Goal: Task Accomplishment & Management: Use online tool/utility

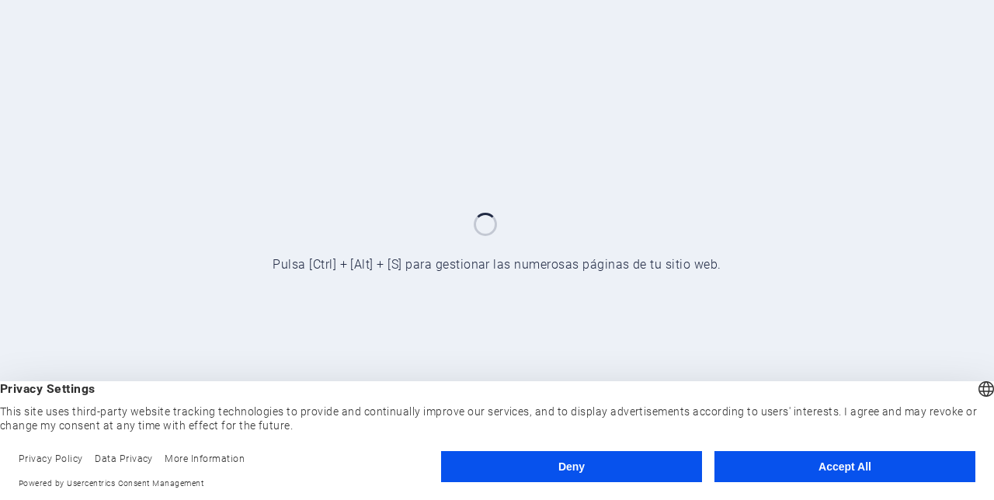
click at [864, 464] on button "Accept All" at bounding box center [844, 466] width 261 height 31
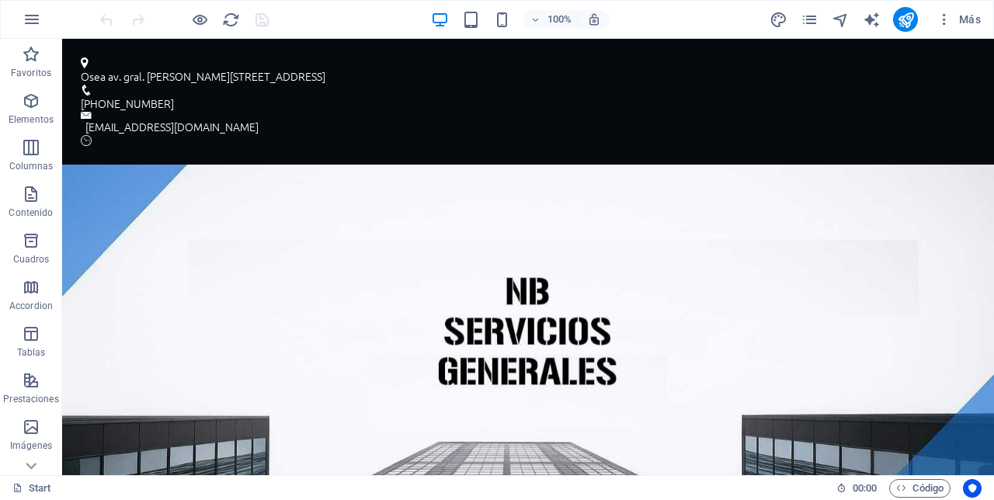
click at [909, 20] on icon "publish" at bounding box center [906, 20] width 18 height 18
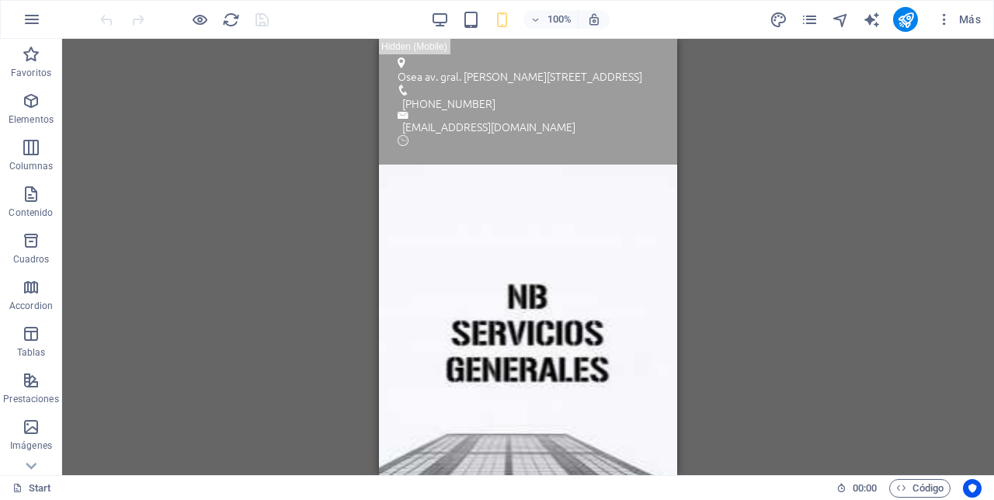
click at [884, 368] on div "Arrastra aquí para reemplazar el contenido existente. Si quieres crear un eleme…" at bounding box center [528, 257] width 932 height 436
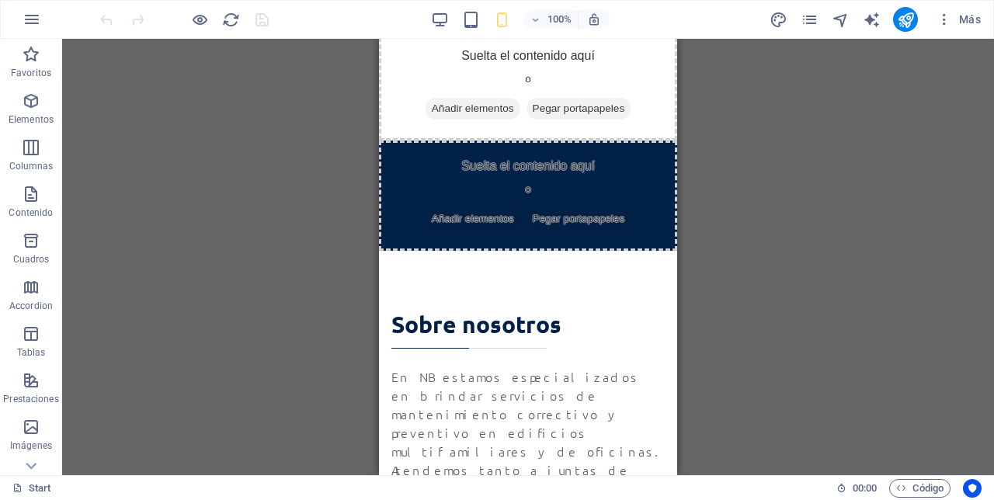
scroll to position [510, 0]
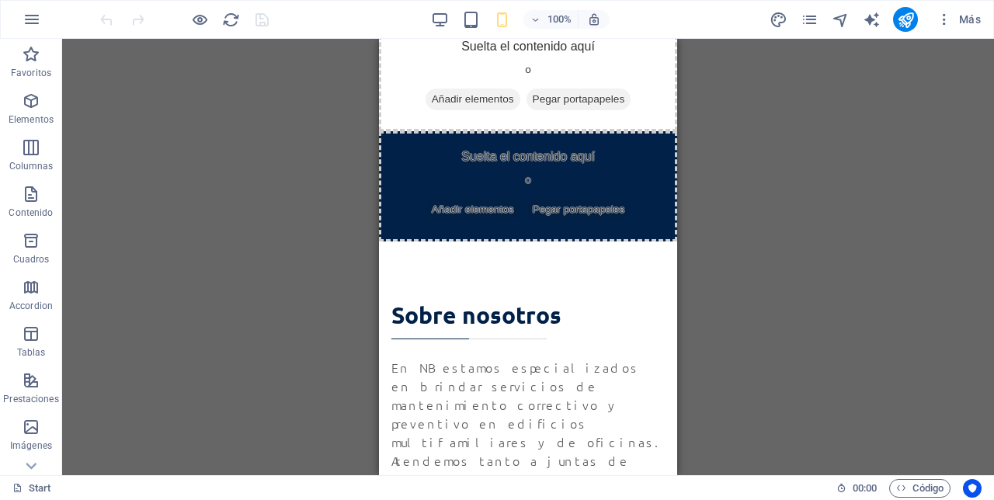
scroll to position [521, 0]
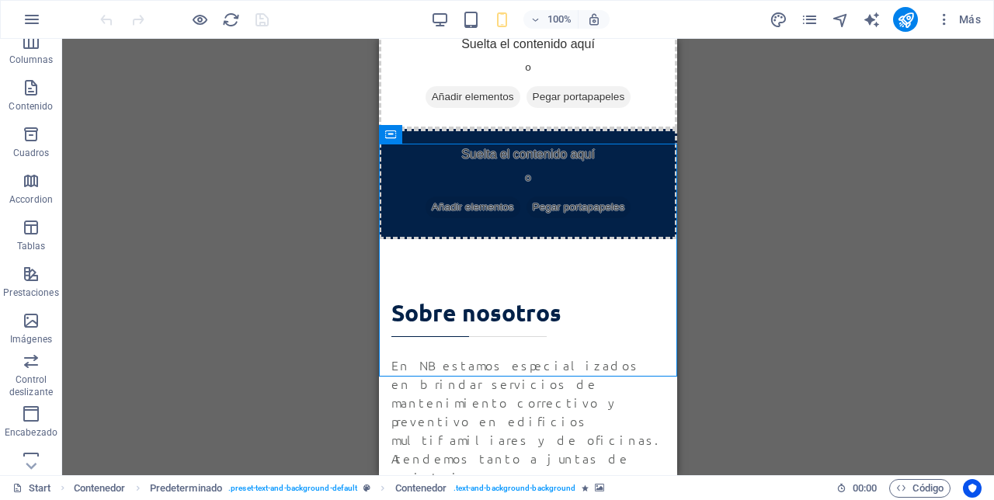
scroll to position [108, 0]
click at [34, 329] on span "Imágenes" at bounding box center [31, 328] width 62 height 37
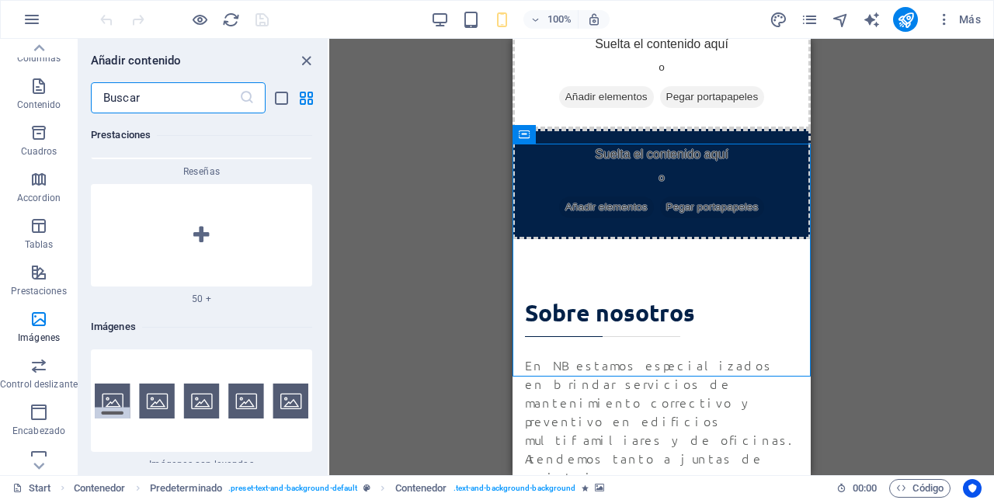
click at [874, 239] on div "Arrastra aquí para reemplazar el contenido existente. Si quieres crear un eleme…" at bounding box center [661, 257] width 665 height 436
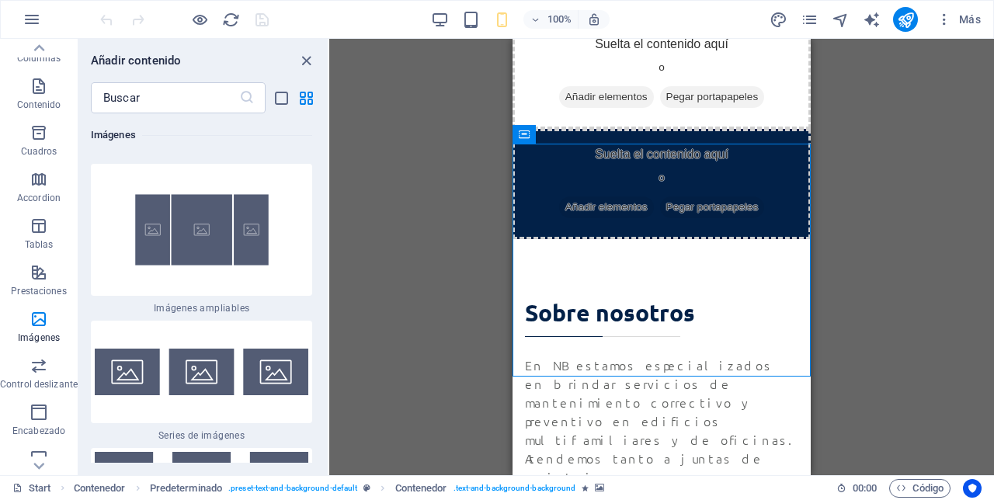
scroll to position [16743, 0]
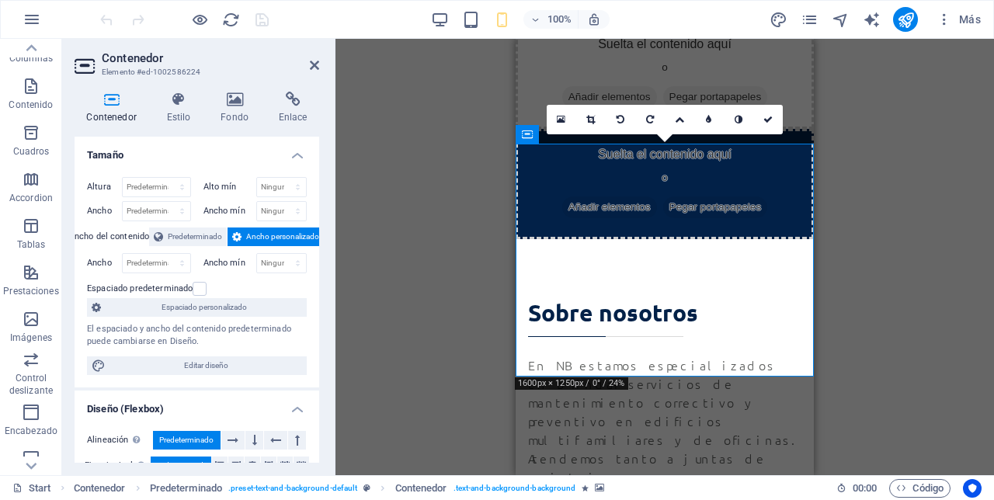
click at [587, 116] on icon at bounding box center [590, 119] width 9 height 9
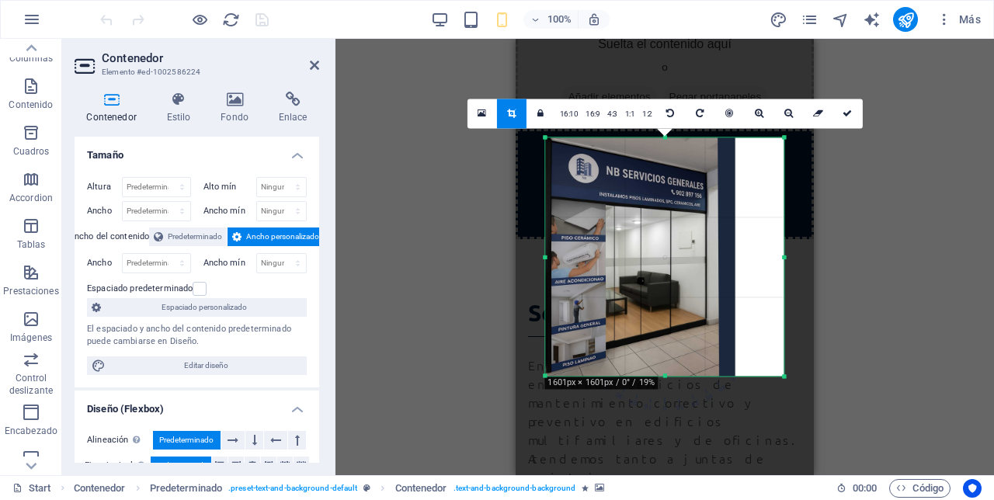
click at [517, 236] on div at bounding box center [665, 352] width 298 height 627
click at [660, 132] on div at bounding box center [664, 256] width 269 height 269
click at [264, 437] on button at bounding box center [276, 440] width 24 height 19
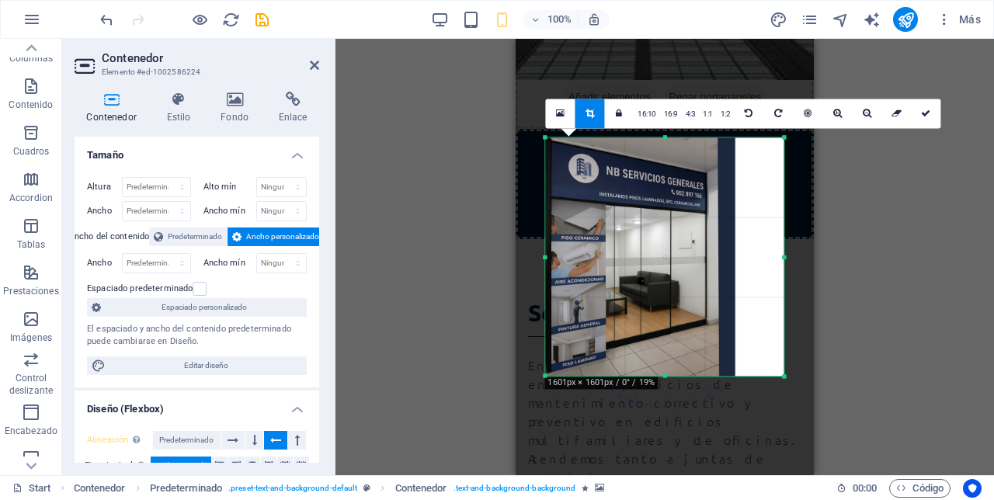
click at [271, 444] on icon at bounding box center [275, 440] width 11 height 19
click at [860, 283] on div "Arrastra aquí para reemplazar el contenido existente. Si quieres crear un eleme…" at bounding box center [664, 257] width 659 height 436
click at [246, 445] on button at bounding box center [254, 440] width 18 height 19
click at [236, 434] on icon at bounding box center [233, 440] width 11 height 19
click at [236, 435] on icon at bounding box center [233, 440] width 11 height 19
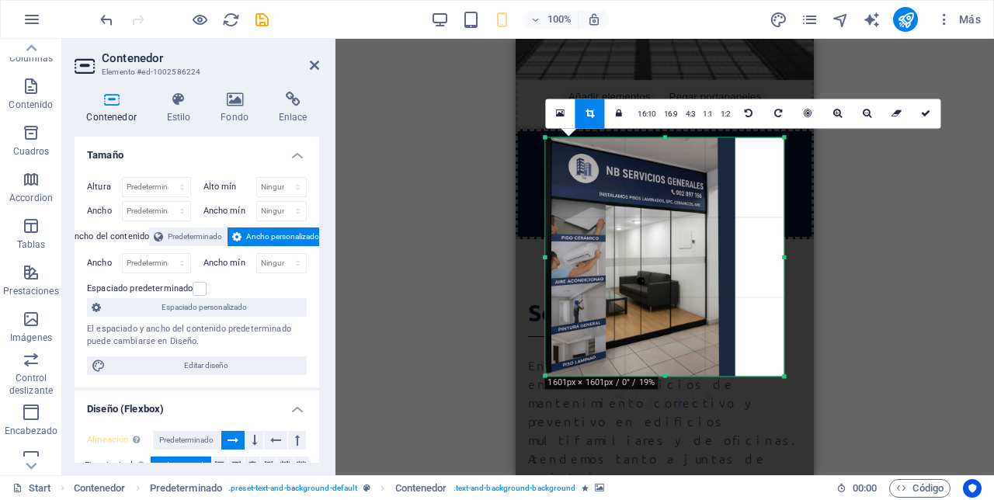
click at [595, 112] on link at bounding box center [590, 114] width 30 height 30
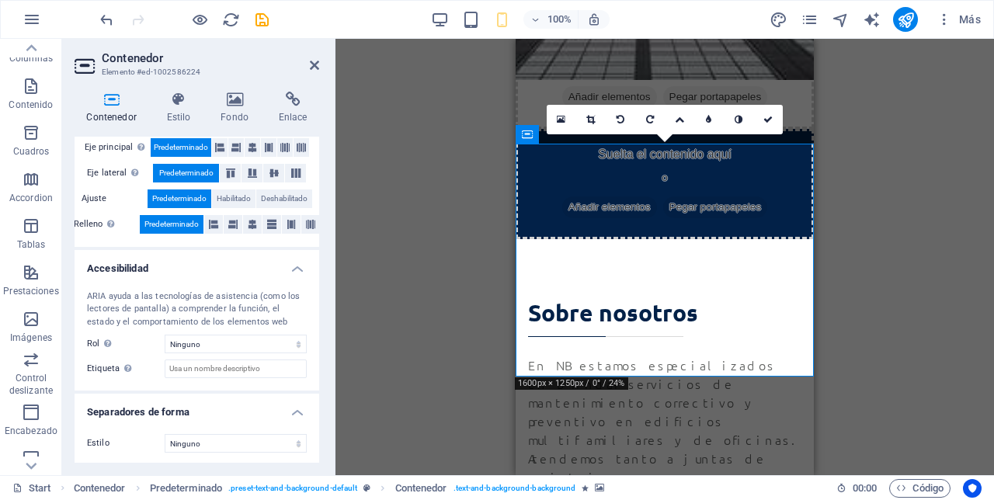
scroll to position [318, 0]
click at [589, 115] on icon at bounding box center [590, 119] width 9 height 9
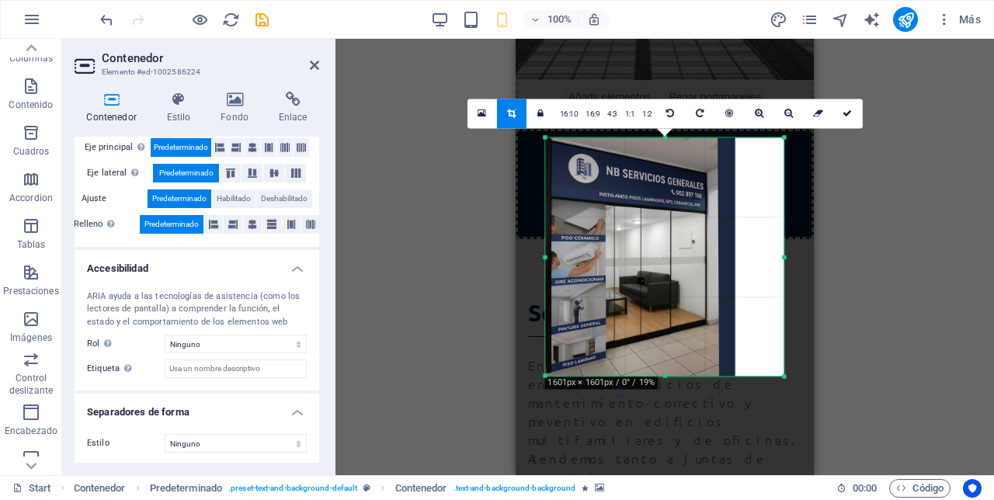
click at [730, 107] on link at bounding box center [730, 114] width 30 height 30
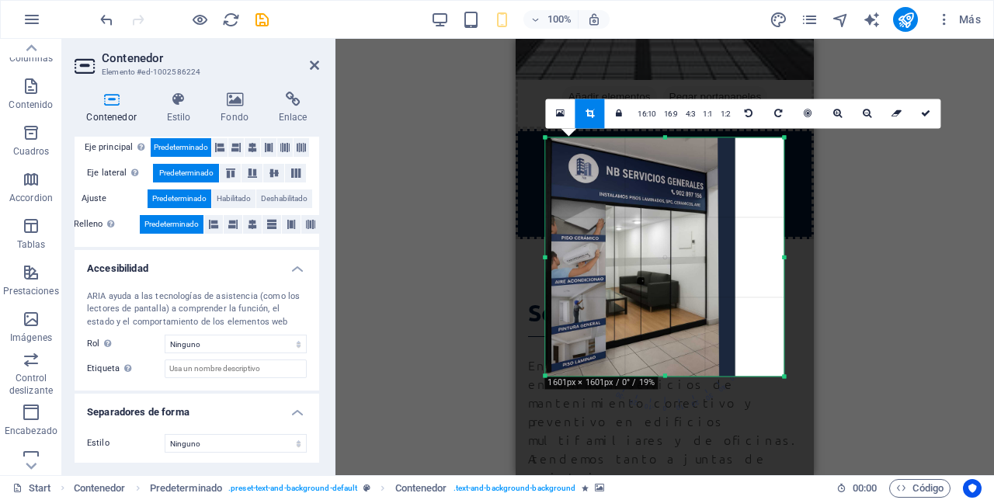
click at [892, 111] on icon at bounding box center [897, 113] width 10 height 9
click at [929, 110] on link at bounding box center [926, 114] width 30 height 30
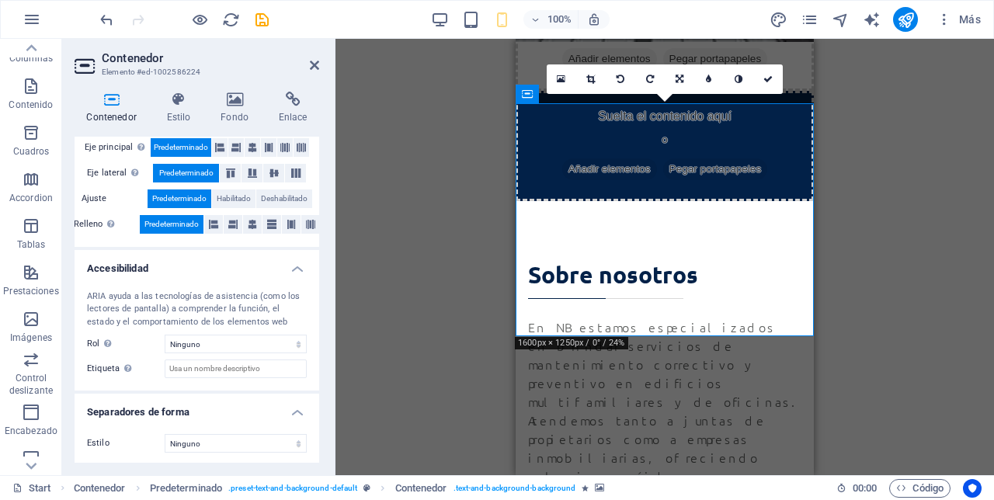
scroll to position [565, 0]
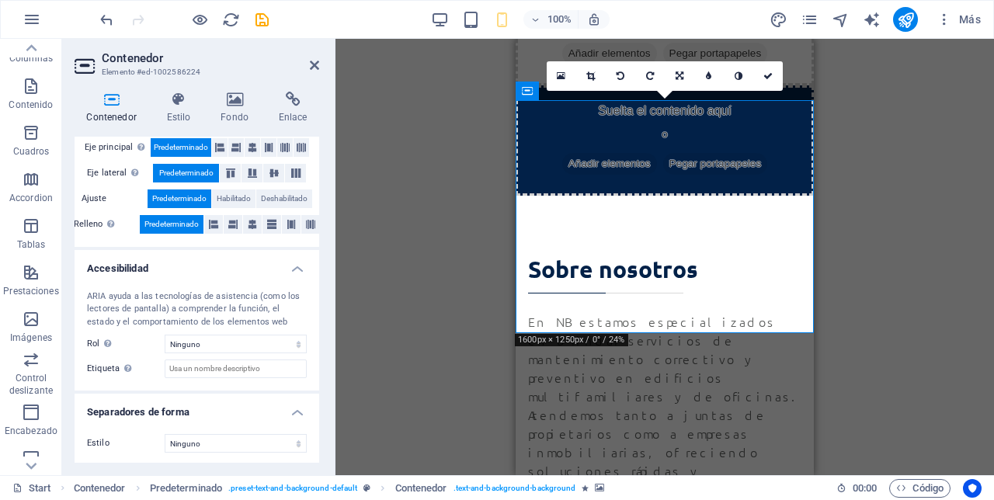
click at [899, 130] on div "Arrastra aquí para reemplazar el contenido existente. Si quieres crear un eleme…" at bounding box center [664, 257] width 659 height 436
click at [773, 70] on link at bounding box center [768, 76] width 30 height 30
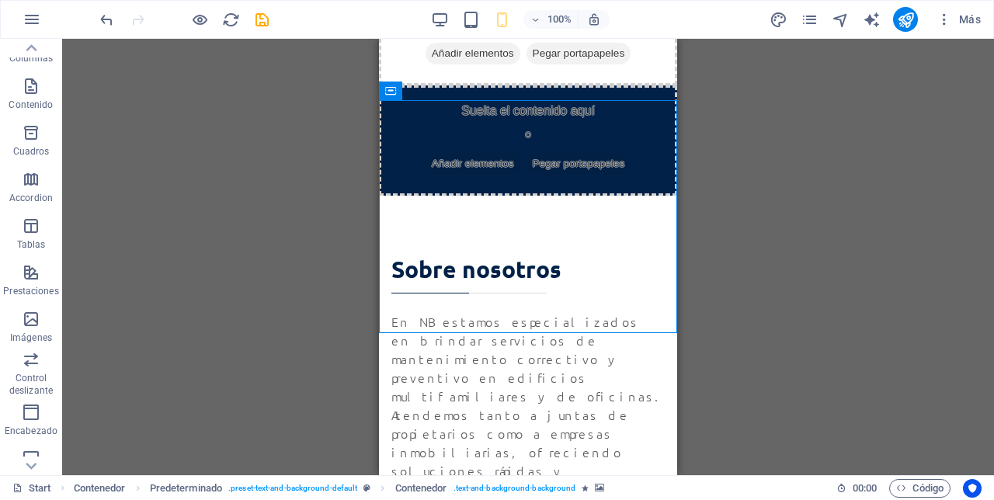
click at [822, 100] on div "Arrastra aquí para reemplazar el contenido existente. Si quieres crear un eleme…" at bounding box center [528, 257] width 932 height 436
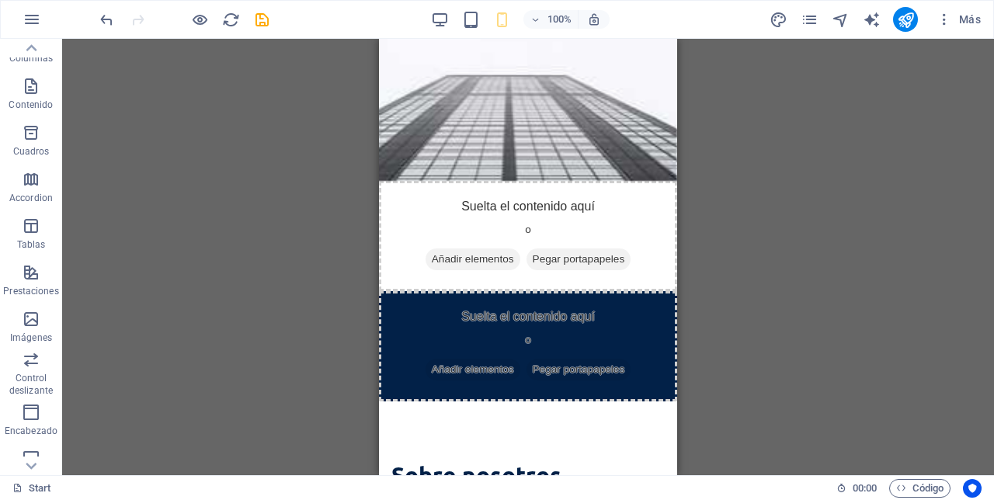
scroll to position [357, 0]
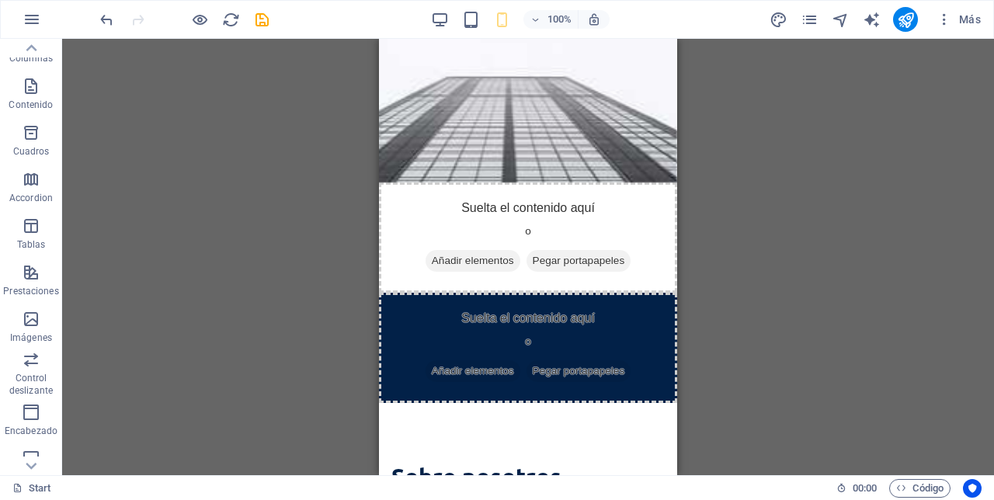
click at [623, 293] on div "Suelta el contenido aquí o Añadir elementos Pegar portapapeles" at bounding box center [528, 348] width 298 height 110
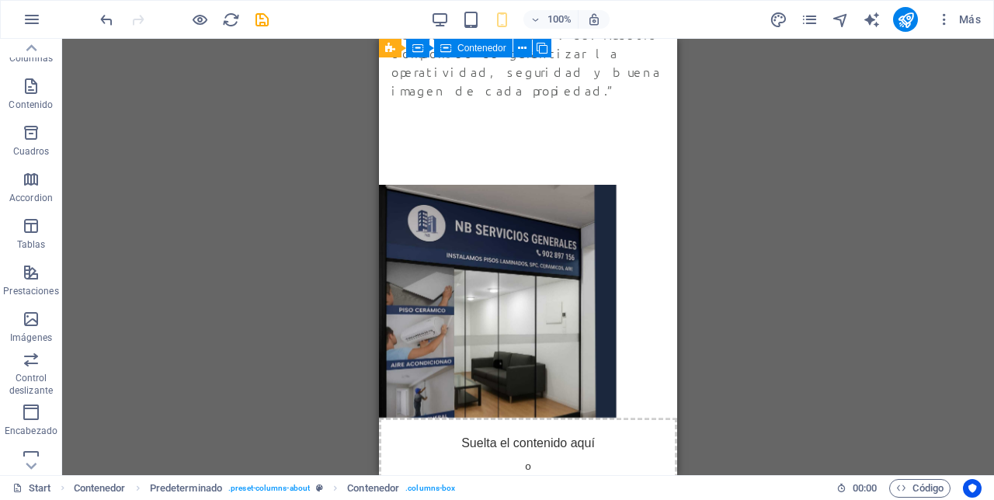
scroll to position [1166, 0]
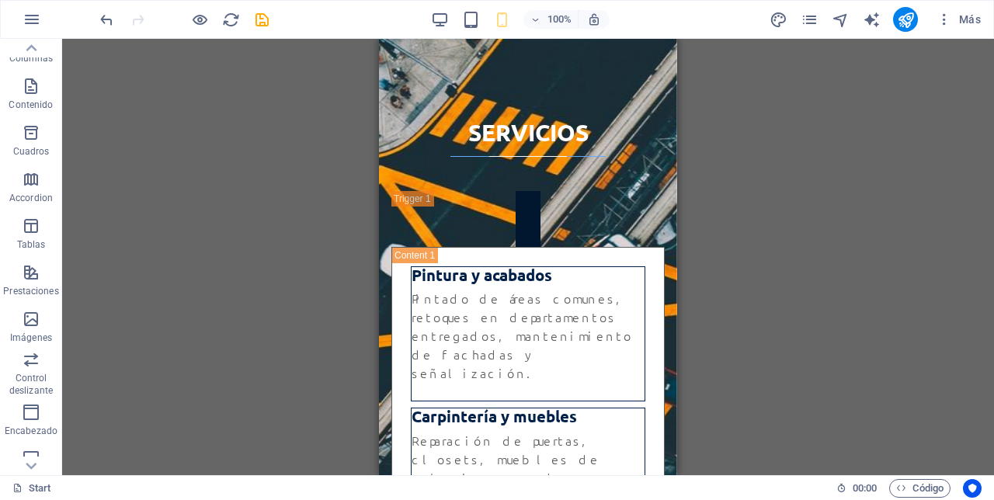
scroll to position [3910, 0]
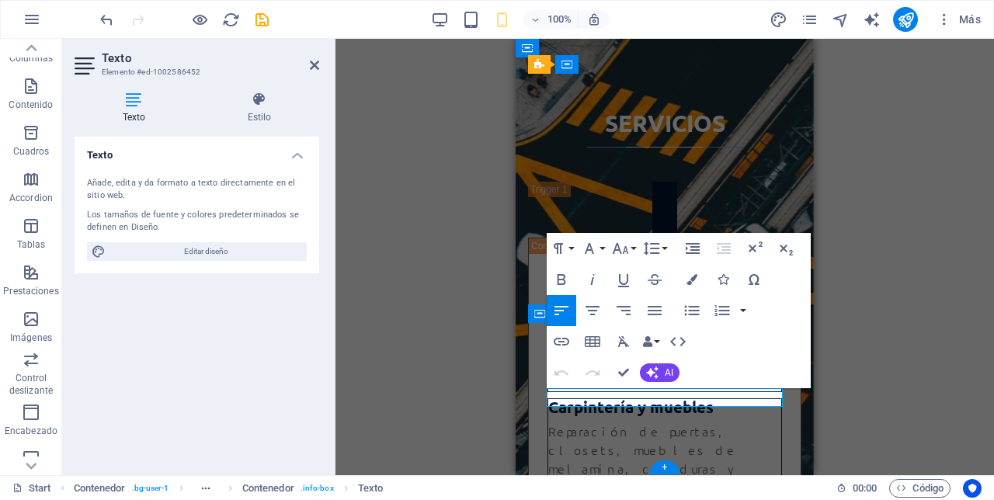
click at [878, 159] on div "H2 Contenedor Predeterminado Contenedor Contenedor Marcador Contenedor Predeter…" at bounding box center [664, 257] width 659 height 436
click at [892, 150] on div "H2 Contenedor Predeterminado Contenedor Contenedor Marcador Contenedor Predeter…" at bounding box center [664, 257] width 659 height 436
click at [857, 196] on div "H2 Contenedor Predeterminado Contenedor Contenedor Marcador Contenedor Predeter…" at bounding box center [664, 257] width 659 height 436
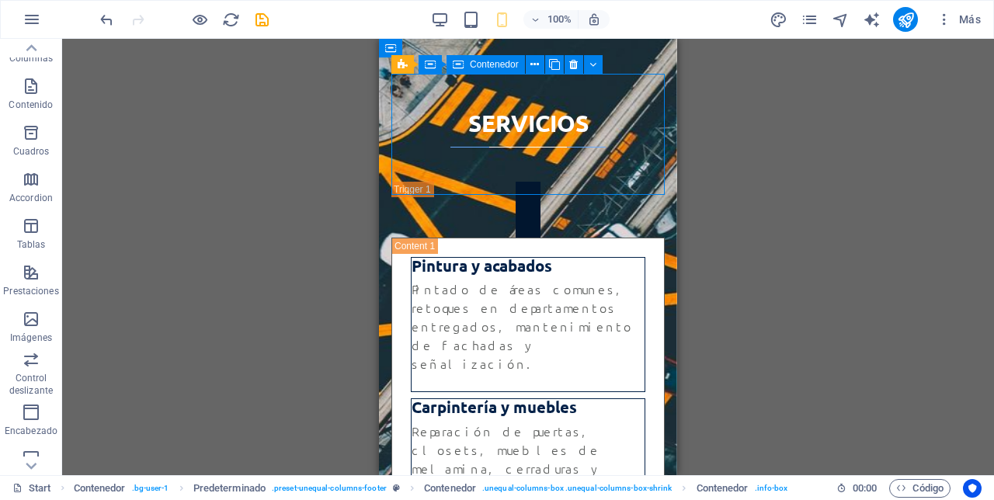
click at [898, 145] on div "H2 Contenedor Predeterminado Contenedor Contenedor Marcador Contenedor Predeter…" at bounding box center [528, 257] width 932 height 436
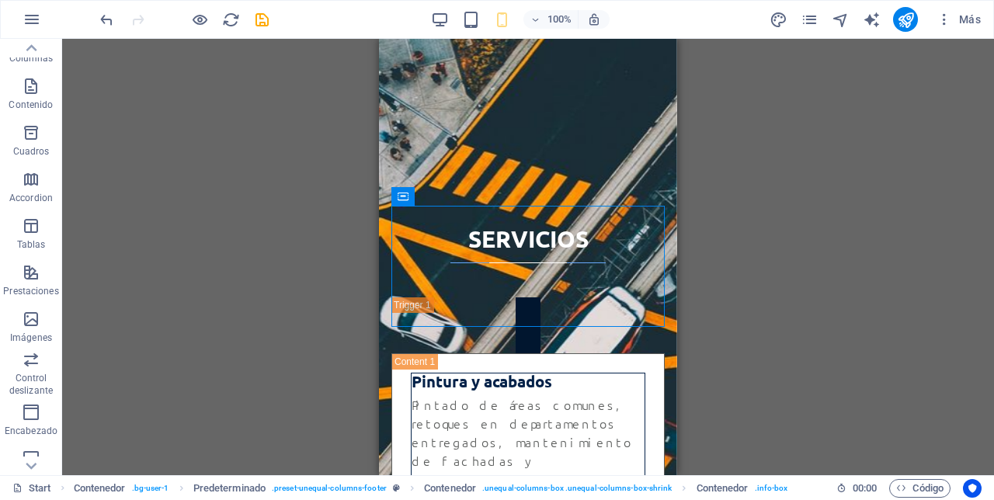
scroll to position [3798, 0]
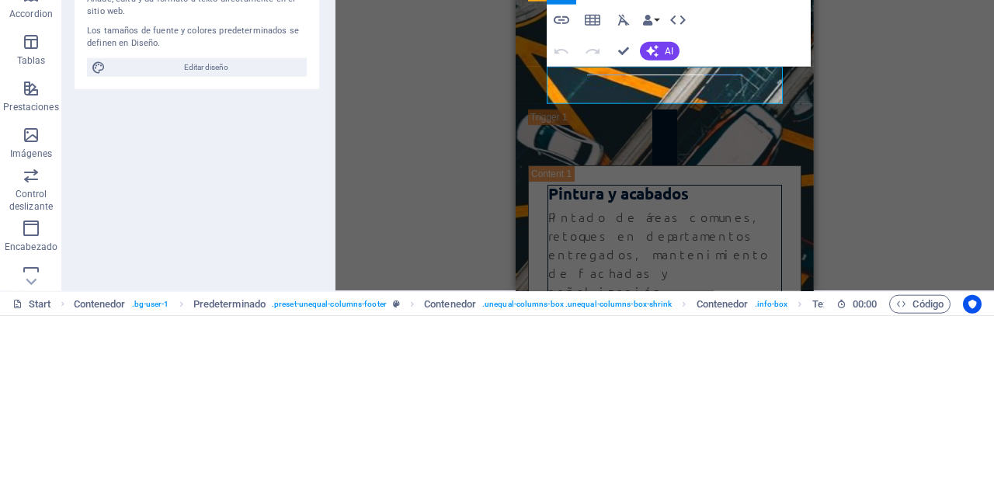
click at [938, 402] on div "H2 Contenedor Predeterminado Contenedor Contenedor Marcador Contenedor Predeter…" at bounding box center [664, 257] width 659 height 436
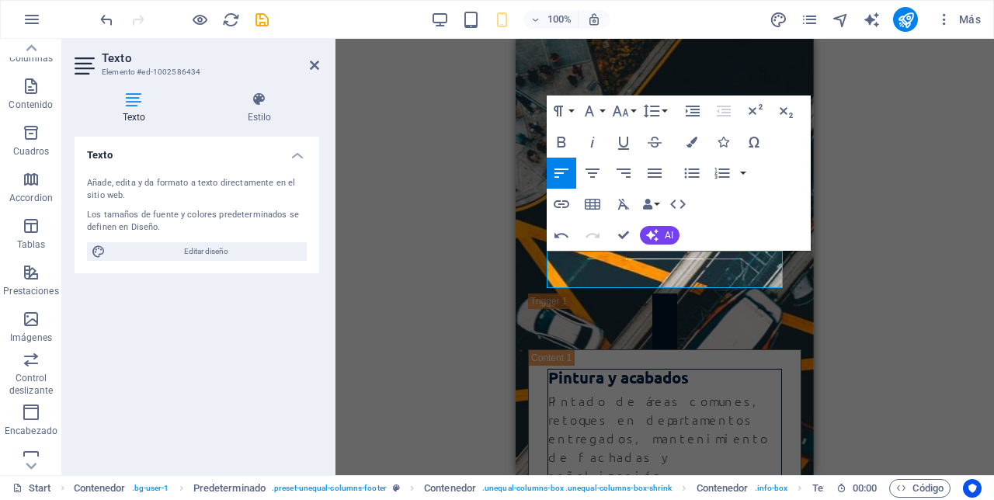
click at [892, 289] on div "H2 Contenedor Predeterminado Contenedor Contenedor Marcador Contenedor Predeter…" at bounding box center [664, 257] width 659 height 436
click at [851, 330] on div "H2 Contenedor Predeterminado Contenedor Contenedor Marcador Contenedor Predeter…" at bounding box center [664, 257] width 659 height 436
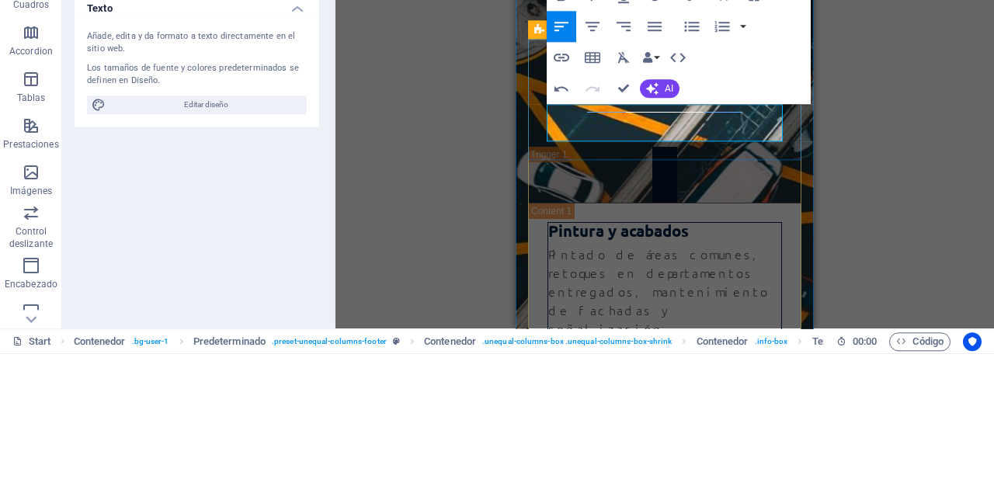
click at [929, 273] on div "H2 Contenedor Predeterminado Contenedor Contenedor Marcador Contenedor Predeter…" at bounding box center [664, 257] width 659 height 436
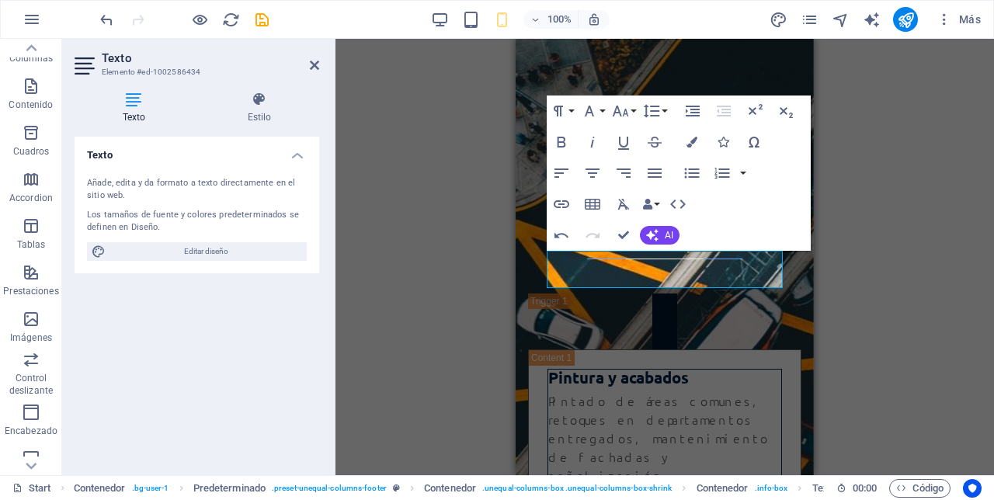
click at [333, 78] on div at bounding box center [333, 257] width 3 height 436
click at [332, 73] on div at bounding box center [333, 257] width 3 height 436
click at [313, 65] on icon at bounding box center [314, 65] width 9 height 12
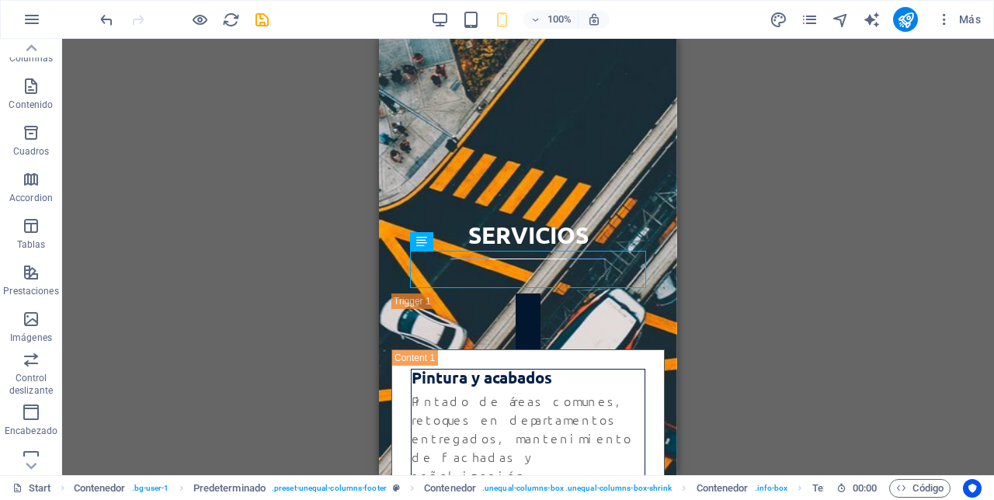
click at [881, 241] on div "H2 Contenedor Predeterminado Contenedor Contenedor Marcador Contenedor Predeter…" at bounding box center [528, 257] width 932 height 436
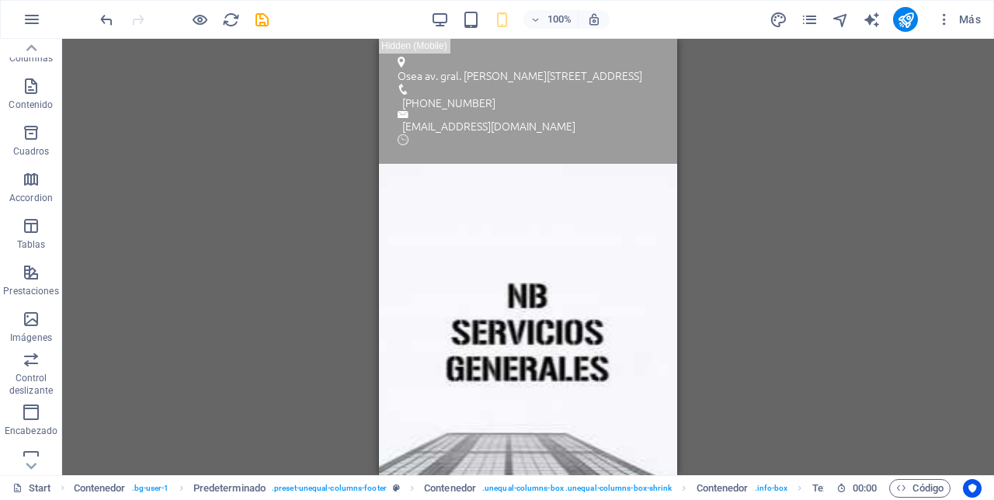
scroll to position [0, 0]
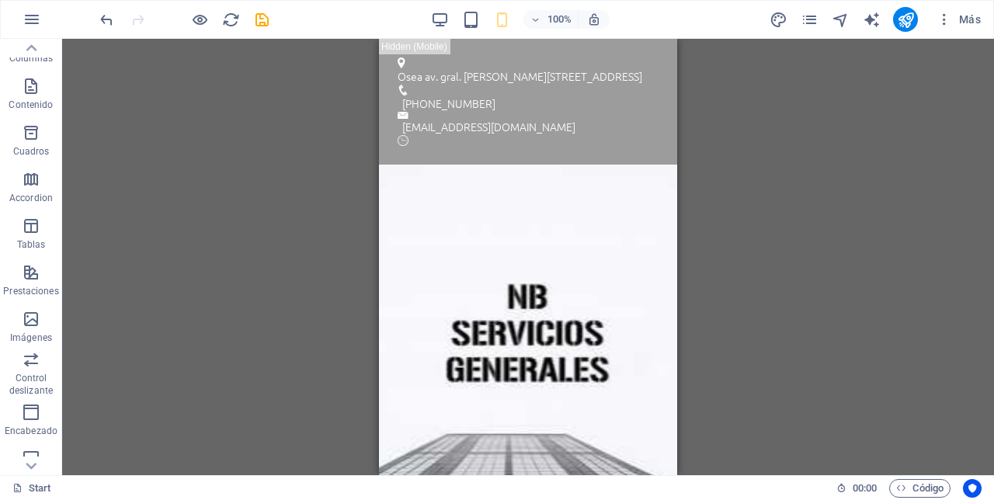
click at [433, 85] on div "Osea av. gral. [PERSON_NAME][STREET_ADDRESS]" at bounding box center [522, 76] width 249 height 16
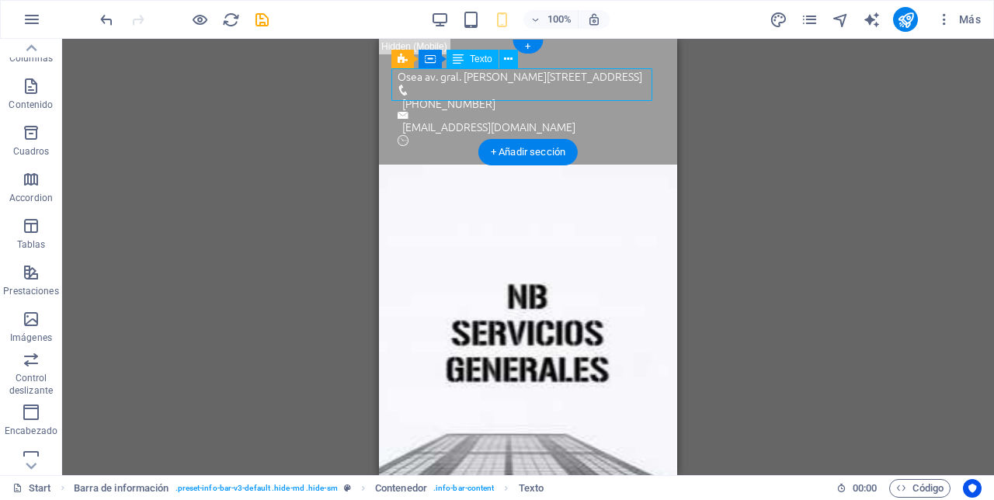
click at [424, 79] on div "Osea av. gral. [PERSON_NAME][STREET_ADDRESS]" at bounding box center [522, 76] width 249 height 16
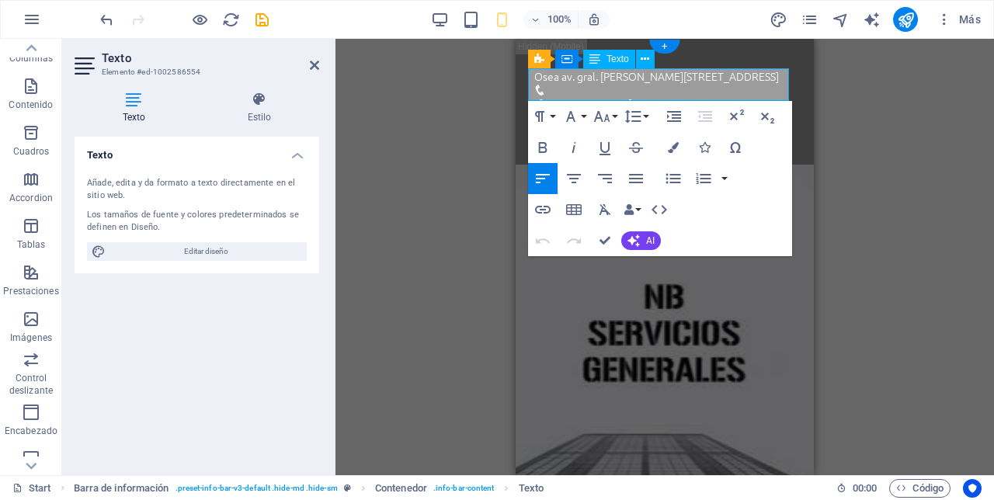
click at [565, 82] on p "Osea av. gral. [PERSON_NAME][STREET_ADDRESS]" at bounding box center [658, 76] width 249 height 16
click at [562, 75] on p "Osea av. gral. [PERSON_NAME][STREET_ADDRESS]" at bounding box center [658, 76] width 249 height 16
click at [921, 193] on div "H2 Contenedor Predeterminado Contenedor Contenedor Marcador Contenedor Predeter…" at bounding box center [664, 257] width 659 height 436
click at [892, 217] on div "H2 Contenedor Predeterminado Contenedor Contenedor Marcador Contenedor Predeter…" at bounding box center [664, 257] width 659 height 436
click at [758, 331] on figure at bounding box center [665, 352] width 298 height 375
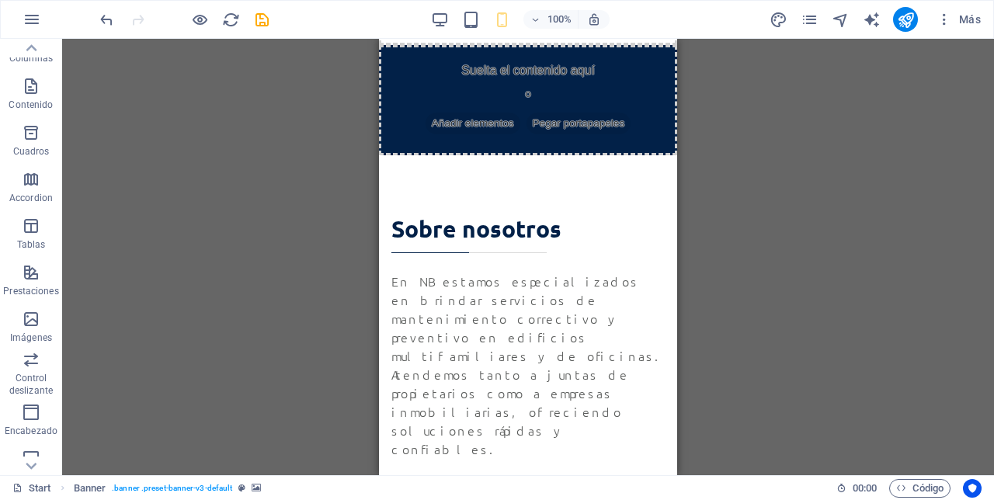
scroll to position [603, 0]
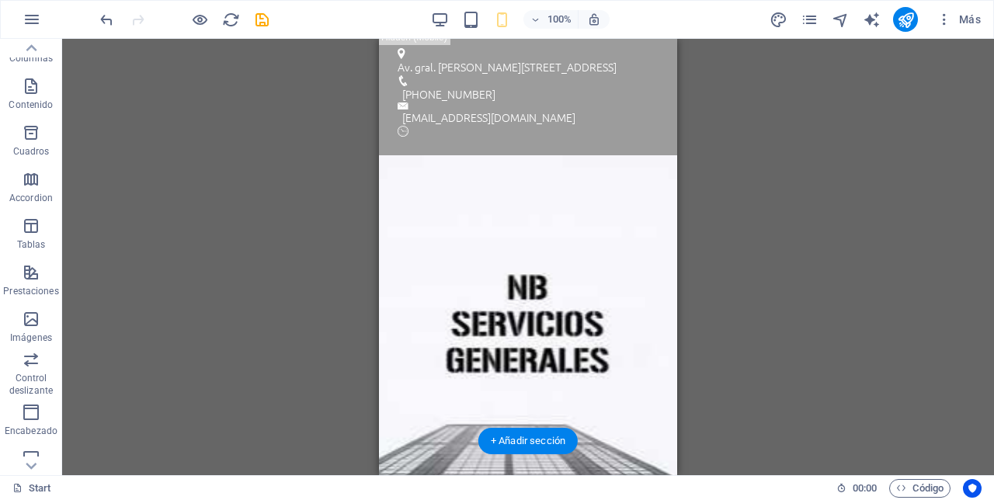
scroll to position [0, 0]
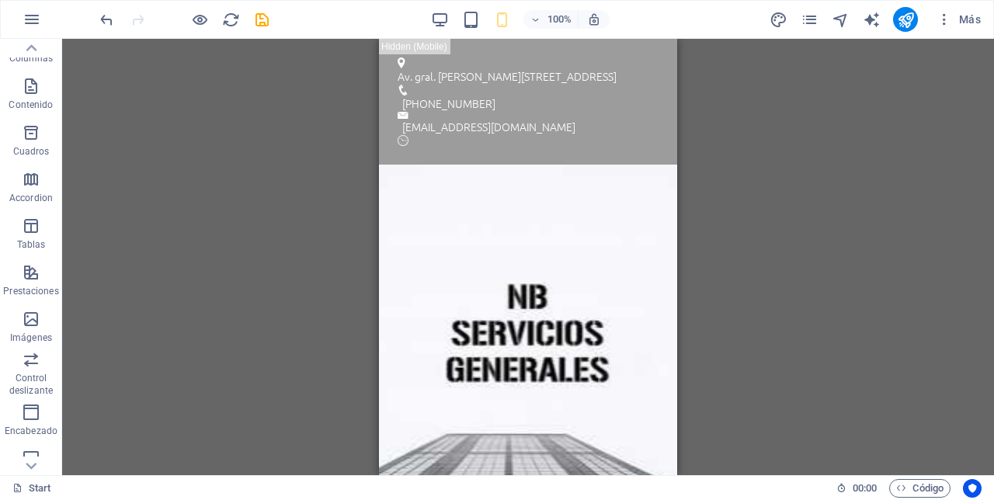
click at [497, 19] on icon "button" at bounding box center [502, 20] width 18 height 18
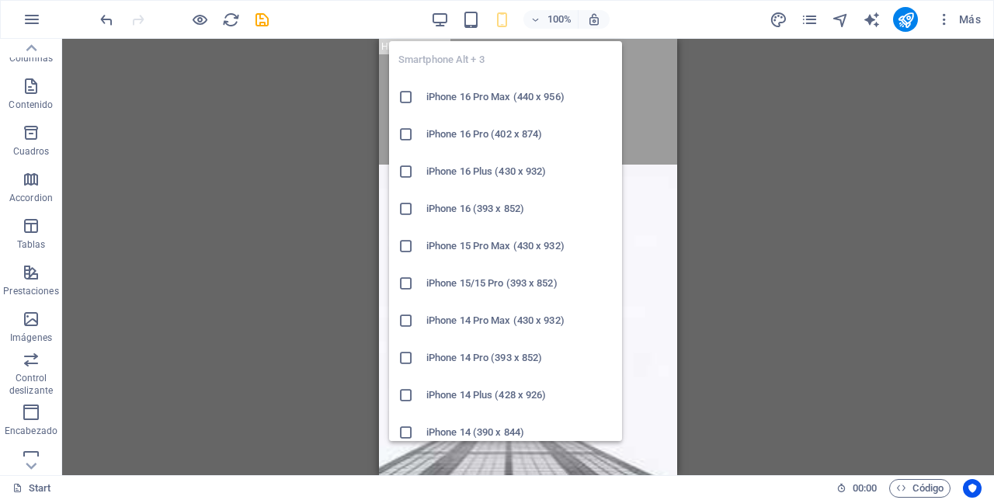
click at [520, 151] on li "iPhone 16 Pro (402 x 874)" at bounding box center [505, 134] width 233 height 37
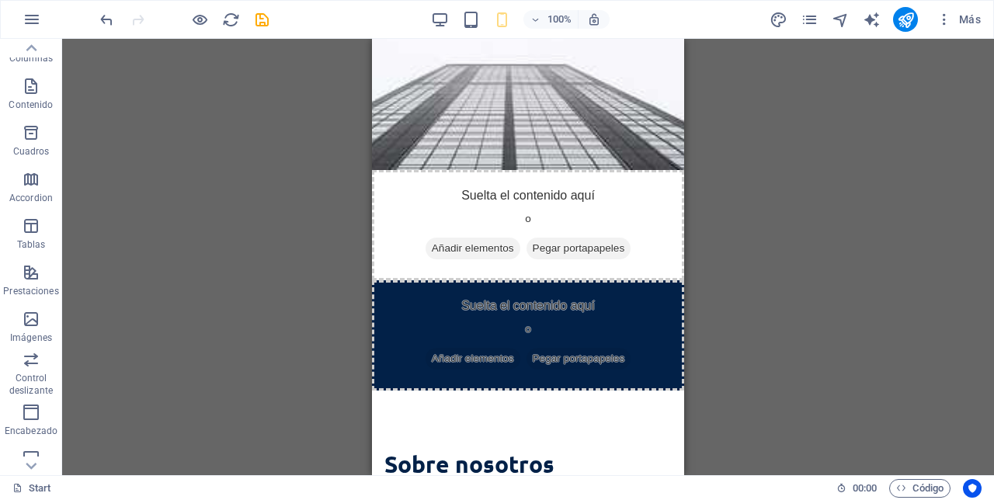
scroll to position [373, 0]
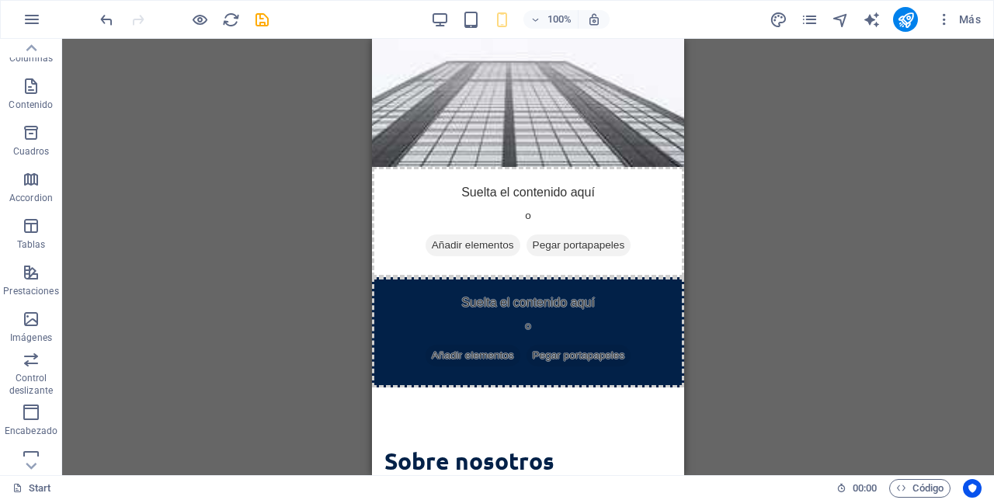
click at [721, 141] on div "H2 Contenedor Predeterminado Contenedor Contenedor Marcador Contenedor Predeter…" at bounding box center [528, 257] width 932 height 436
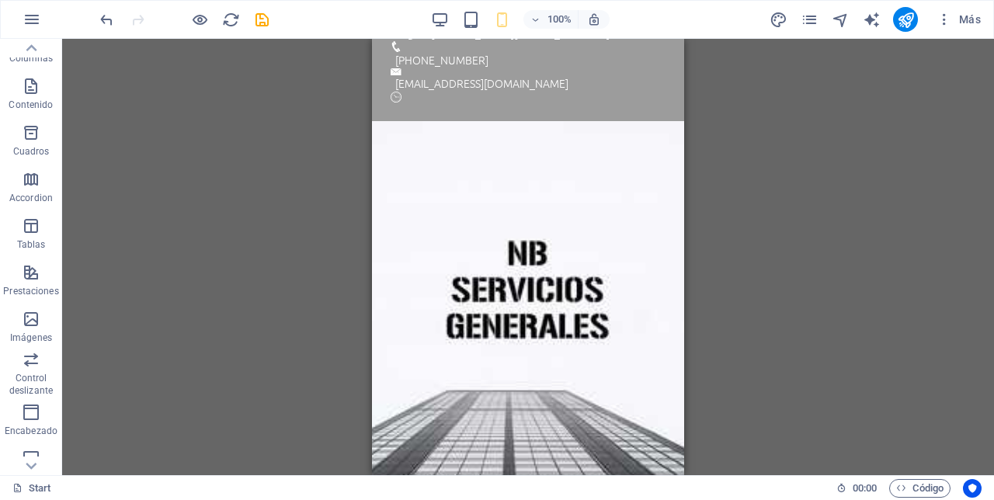
scroll to position [0, 0]
